Goal: Information Seeking & Learning: Learn about a topic

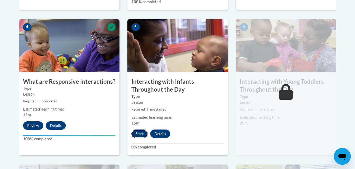
click at [139, 130] on button "Start" at bounding box center [139, 134] width 16 height 8
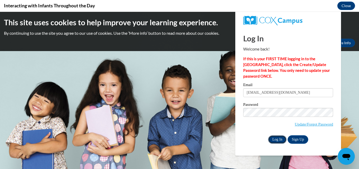
click at [274, 141] on input "Log In" at bounding box center [277, 140] width 18 height 8
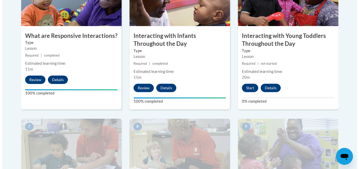
scroll to position [348, 0]
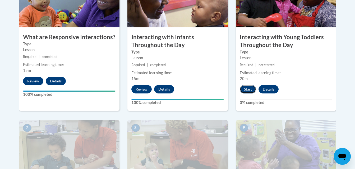
click at [249, 85] on button "Start" at bounding box center [247, 89] width 16 height 8
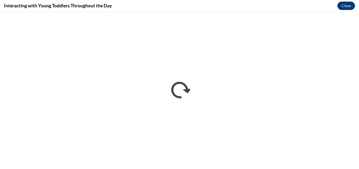
scroll to position [0, 0]
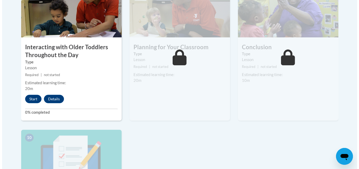
scroll to position [448, 0]
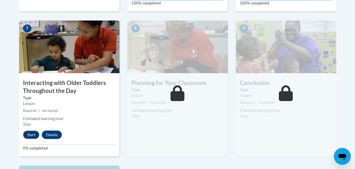
click at [28, 131] on button "Start" at bounding box center [31, 135] width 16 height 8
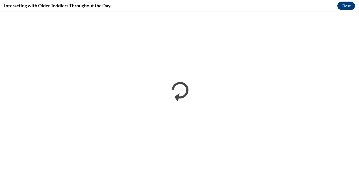
scroll to position [0, 0]
click at [5, 8] on h4 "Interacting with Older Toddlers Throughout the Day" at bounding box center [57, 5] width 106 height 7
